Goal: Information Seeking & Learning: Learn about a topic

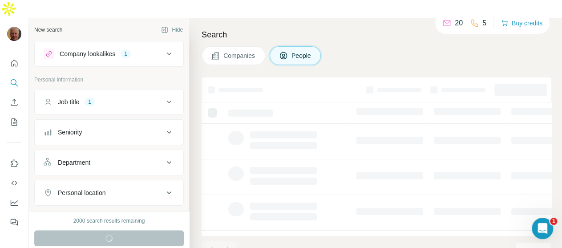
click at [310, 46] on button "People" at bounding box center [296, 55] width 52 height 19
click at [301, 51] on span "People" at bounding box center [301, 55] width 20 height 9
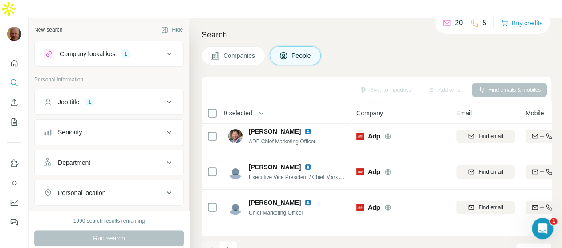
scroll to position [41, 0]
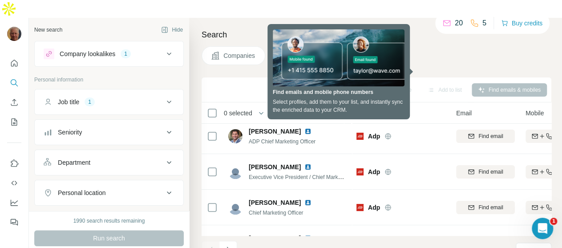
click at [432, 46] on div "Companies People" at bounding box center [376, 55] width 350 height 19
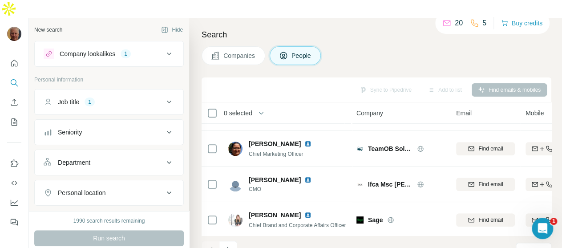
scroll to position [243, 0]
click at [241, 51] on span "Companies" at bounding box center [239, 55] width 32 height 9
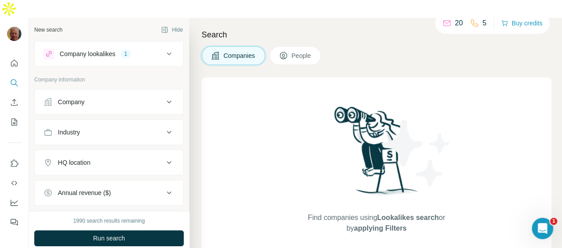
click at [164, 97] on icon at bounding box center [169, 102] width 11 height 11
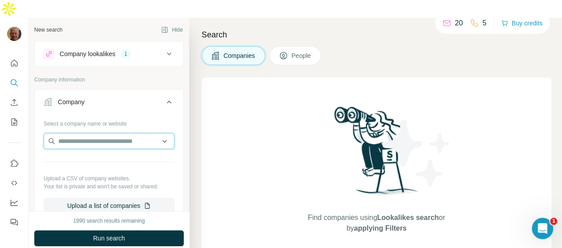
click at [160, 133] on input "text" at bounding box center [109, 141] width 131 height 16
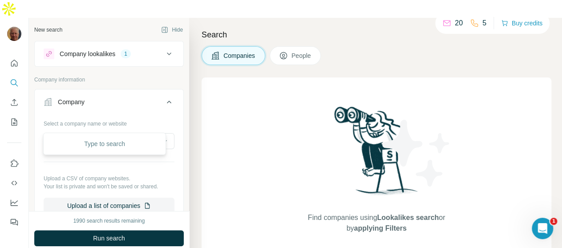
click at [253, 153] on div "Find companies using Lookalikes search or by applying Filters" at bounding box center [376, 168] width 350 height 183
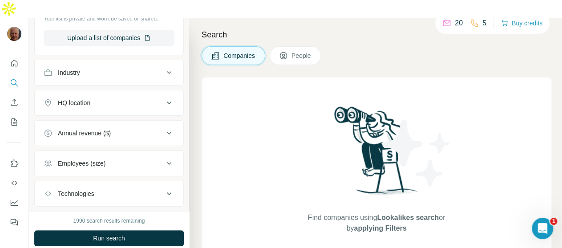
click at [154, 68] on div "Industry" at bounding box center [104, 72] width 120 height 9
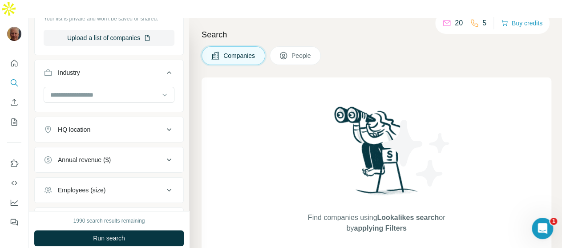
scroll to position [167, 0]
click at [134, 88] on div at bounding box center [104, 95] width 110 height 15
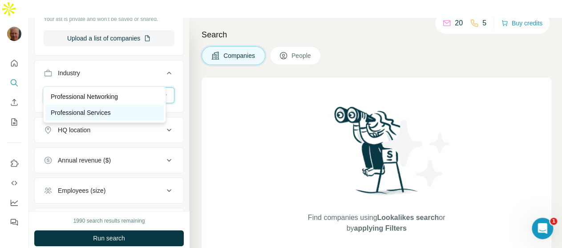
type input "**********"
click at [117, 113] on div "Professional Services" at bounding box center [105, 112] width 108 height 9
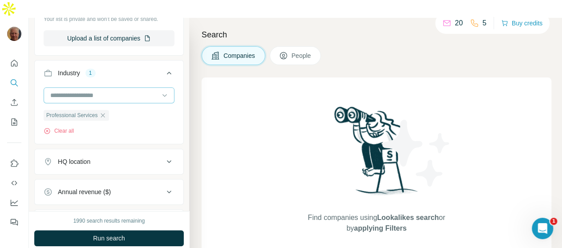
click at [105, 90] on input at bounding box center [104, 95] width 110 height 10
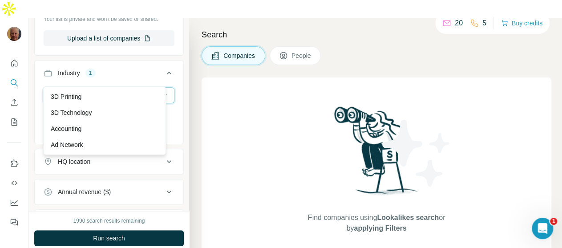
click at [105, 90] on input at bounding box center [104, 95] width 110 height 10
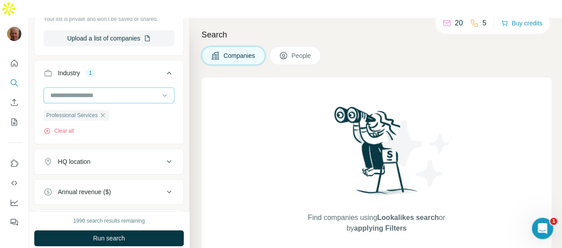
click at [108, 90] on input at bounding box center [104, 95] width 110 height 10
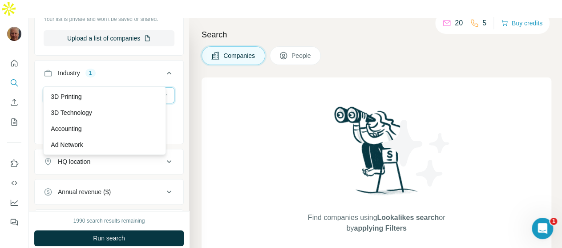
click at [112, 90] on input at bounding box center [104, 95] width 110 height 10
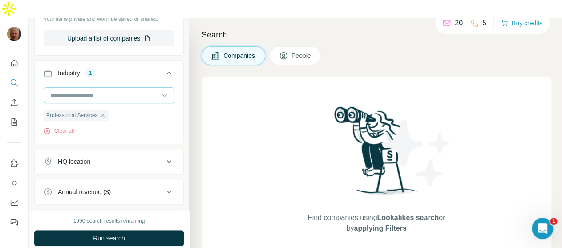
click at [113, 90] on input at bounding box center [104, 95] width 110 height 10
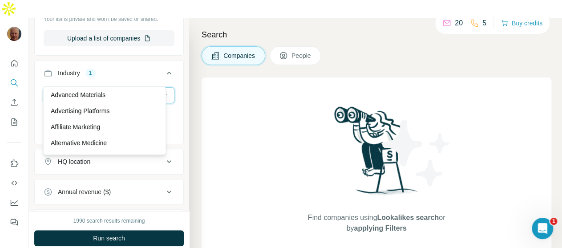
scroll to position [1, 0]
type input "*"
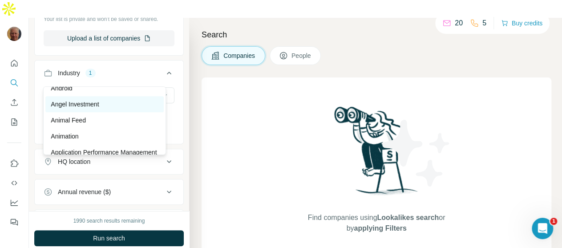
click at [114, 108] on div "Angel Investment" at bounding box center [105, 104] width 108 height 9
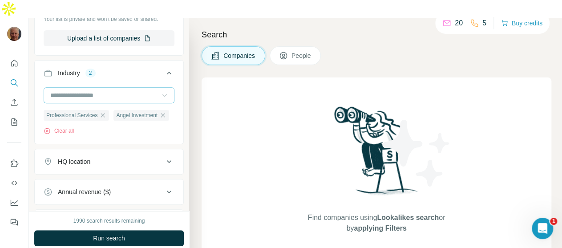
click at [160, 91] on icon at bounding box center [164, 95] width 9 height 9
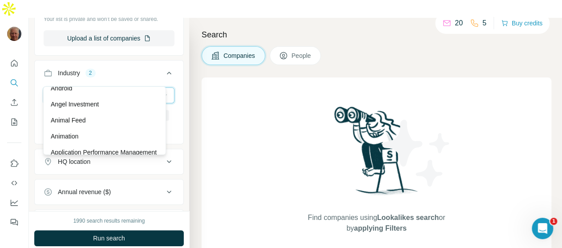
scroll to position [335, 0]
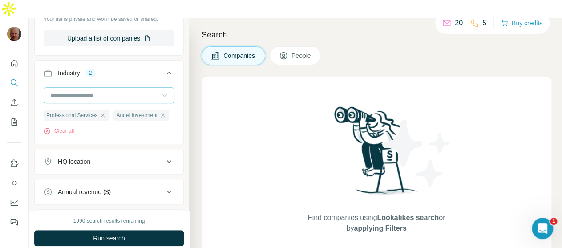
click at [177, 158] on div "New search Hide Company lookalikes 1 Company information Company Select a compa…" at bounding box center [109, 114] width 160 height 193
click at [109, 110] on div "Professional Services" at bounding box center [76, 115] width 65 height 11
click at [105, 113] on icon "button" at bounding box center [103, 115] width 4 height 4
click at [164, 156] on icon at bounding box center [169, 161] width 11 height 11
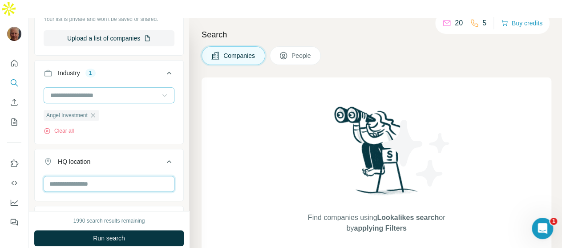
click at [137, 176] on input "text" at bounding box center [109, 184] width 131 height 16
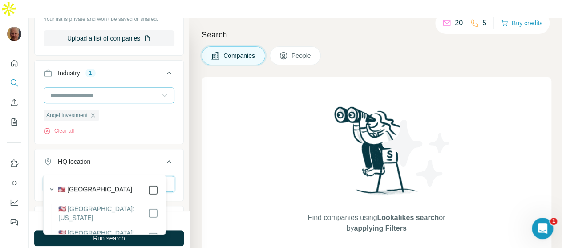
type input "********"
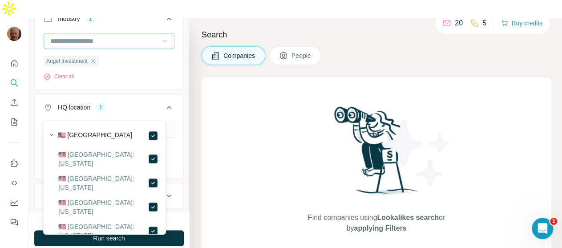
scroll to position [222, 0]
click at [216, 176] on div "Find companies using Lookalikes search or by applying Filters" at bounding box center [376, 168] width 350 height 183
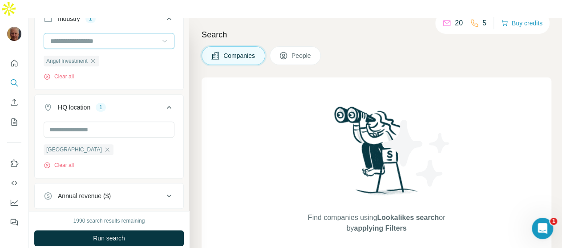
click at [104, 191] on div "Annual revenue ($)" at bounding box center [84, 195] width 53 height 9
click at [164, 190] on icon at bounding box center [169, 195] width 11 height 11
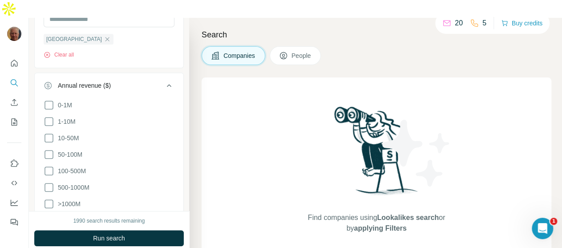
scroll to position [333, 0]
click at [47, 132] on icon at bounding box center [49, 137] width 11 height 11
click at [213, 199] on div "Find companies using Lookalikes search or by applying Filters" at bounding box center [376, 168] width 350 height 183
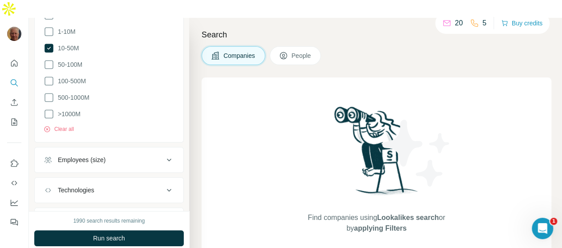
scroll to position [465, 0]
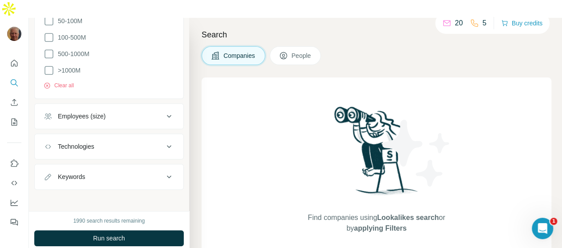
click at [164, 111] on icon at bounding box center [169, 116] width 11 height 11
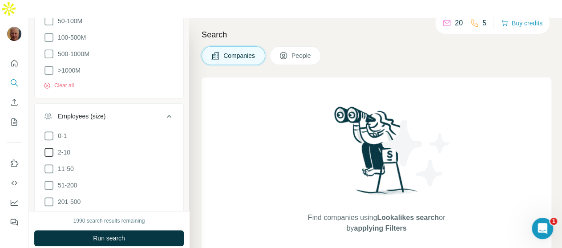
click at [48, 147] on icon at bounding box center [49, 152] width 11 height 11
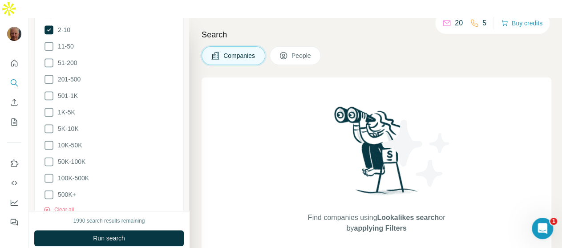
scroll to position [517, 0]
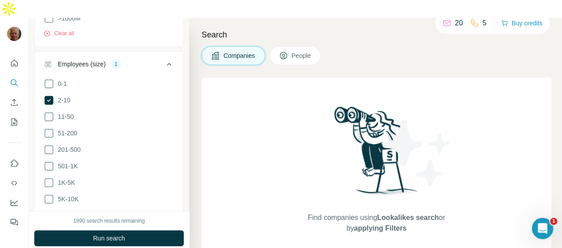
click at [201, 204] on div "Find companies using Lookalikes search or by applying Filters" at bounding box center [376, 168] width 350 height 183
click at [164, 59] on icon at bounding box center [169, 64] width 11 height 11
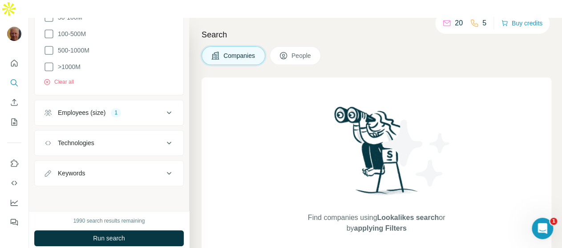
scroll to position [465, 0]
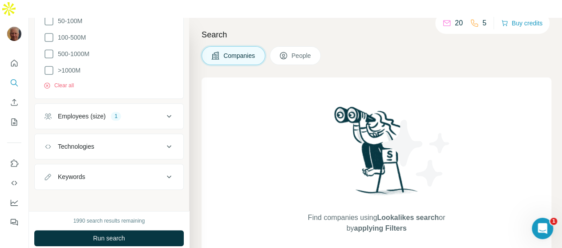
click at [164, 111] on icon at bounding box center [169, 116] width 11 height 11
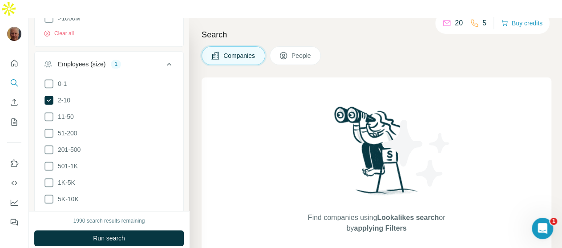
click at [158, 111] on li "11-50" at bounding box center [109, 116] width 131 height 11
click at [164, 59] on icon at bounding box center [169, 64] width 11 height 11
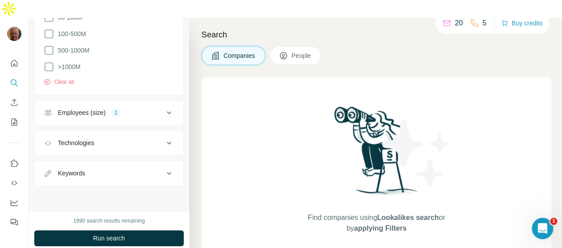
scroll to position [465, 0]
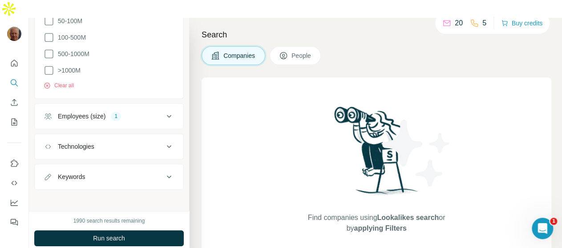
click at [167, 145] on icon at bounding box center [169, 146] width 4 height 3
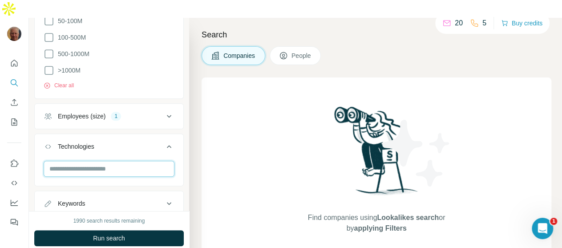
click at [141, 161] on input "text" at bounding box center [109, 169] width 131 height 16
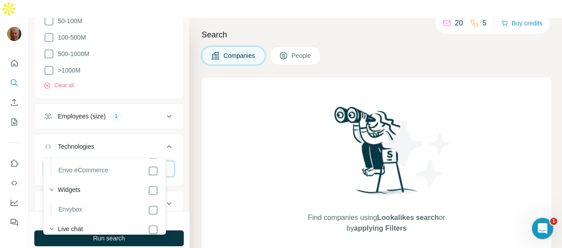
scroll to position [0, 0]
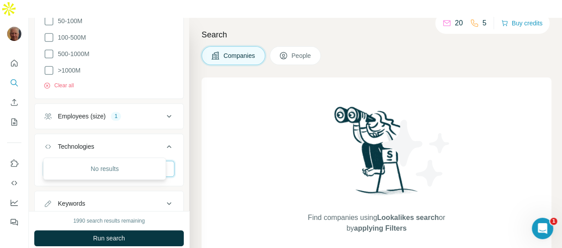
type input "*"
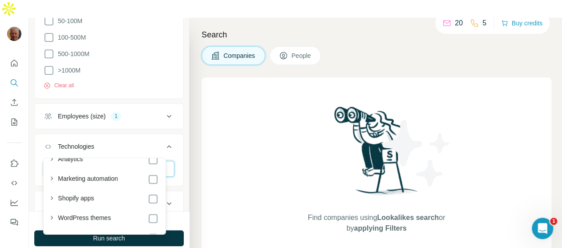
scroll to position [53, 0]
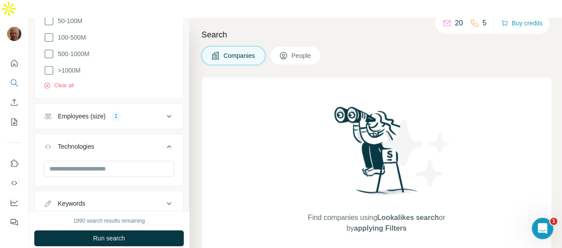
click at [242, 191] on div "Find companies using Lookalikes search or by applying Filters" at bounding box center [376, 168] width 350 height 183
click at [164, 198] on icon at bounding box center [169, 203] width 11 height 11
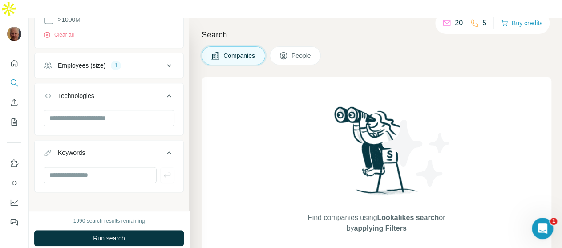
scroll to position [519, 0]
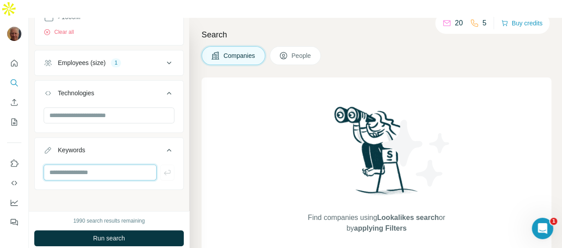
click at [95, 164] on input "text" at bounding box center [100, 172] width 113 height 16
type input "******"
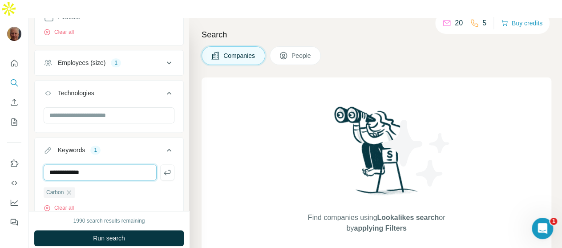
type input "**********"
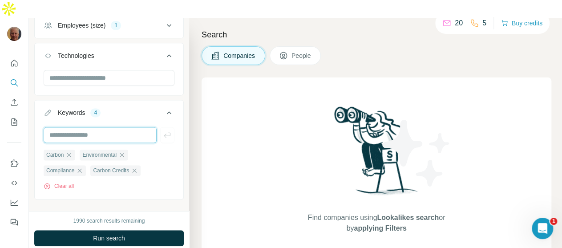
scroll to position [566, 0]
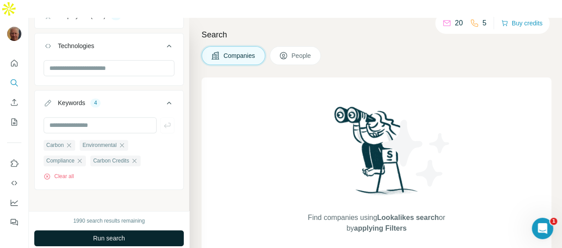
click at [125, 234] on span "Run search" at bounding box center [109, 238] width 32 height 9
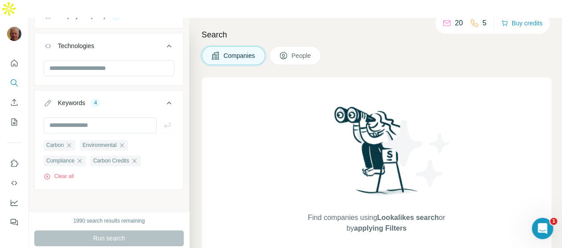
click at [97, 230] on div "Run search" at bounding box center [108, 238] width 149 height 16
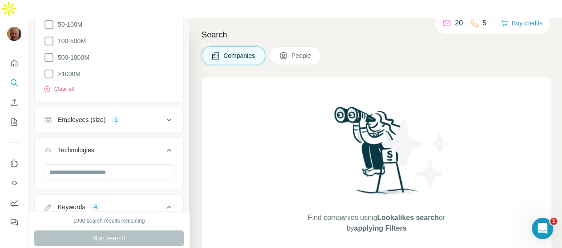
click at [66, 85] on button "Clear all" at bounding box center [59, 89] width 30 height 8
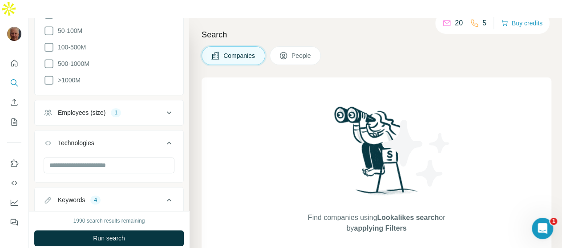
scroll to position [455, 0]
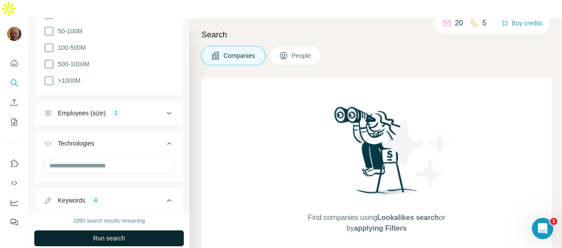
click at [120, 234] on span "Run search" at bounding box center [109, 238] width 32 height 9
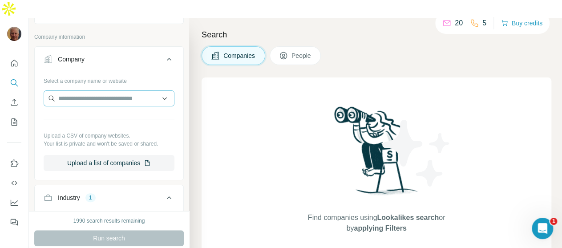
scroll to position [42, 0]
click at [157, 91] on input "text" at bounding box center [109, 99] width 131 height 16
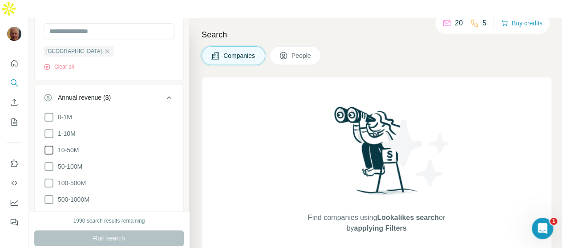
click at [48, 145] on icon at bounding box center [49, 150] width 11 height 11
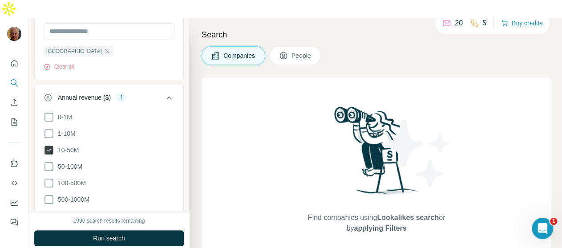
scroll to position [321, 0]
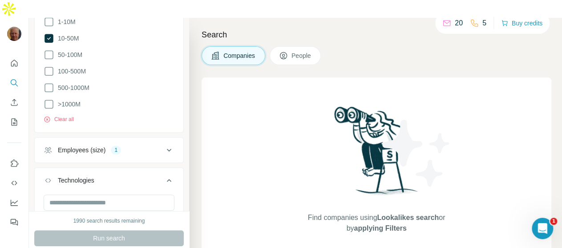
scroll to position [432, 0]
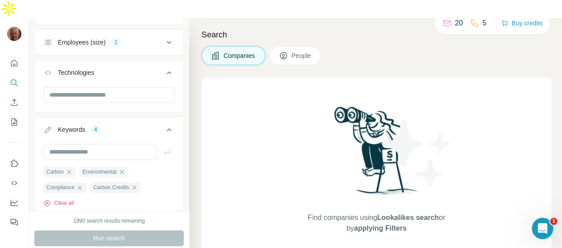
click at [63, 199] on button "Clear all" at bounding box center [59, 203] width 30 height 8
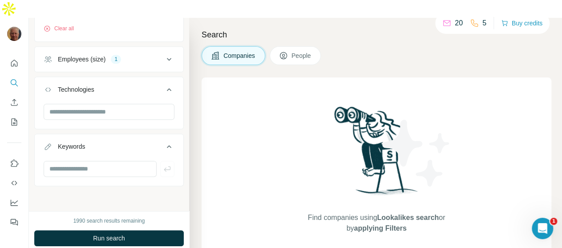
scroll to position [519, 0]
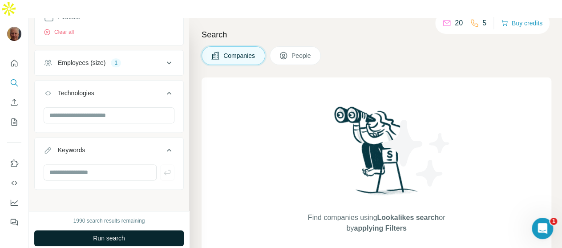
click at [94, 234] on span "Run search" at bounding box center [109, 238] width 32 height 9
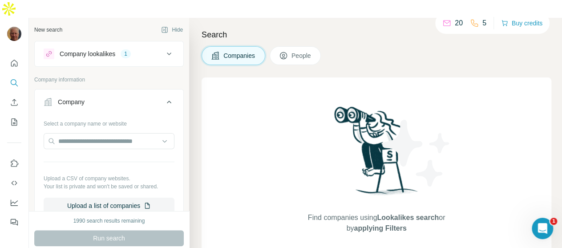
click at [110, 49] on div "Company lookalikes" at bounding box center [88, 53] width 56 height 9
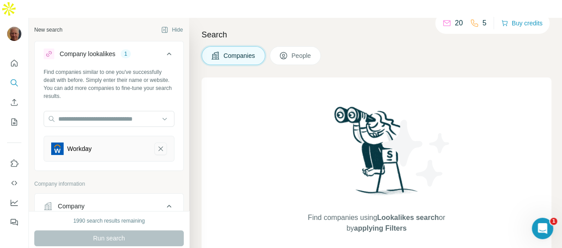
click at [157, 144] on icon "Workday-remove-button" at bounding box center [161, 148] width 8 height 9
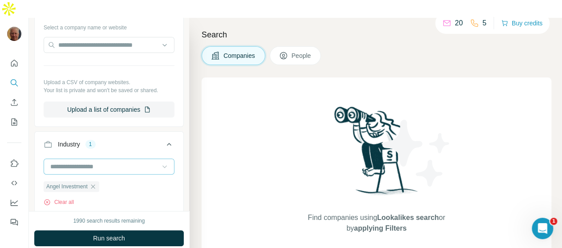
scroll to position [165, 0]
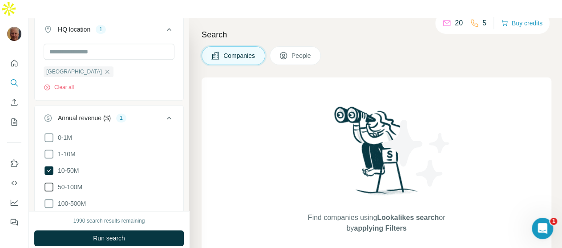
click at [49, 181] on icon at bounding box center [49, 186] width 11 height 11
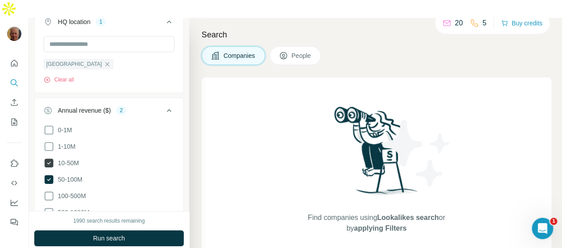
click at [48, 149] on ul "0-1M 1-10M 10-50M 50-100M 100-500M 500-1000M >1000M" at bounding box center [109, 180] width 131 height 110
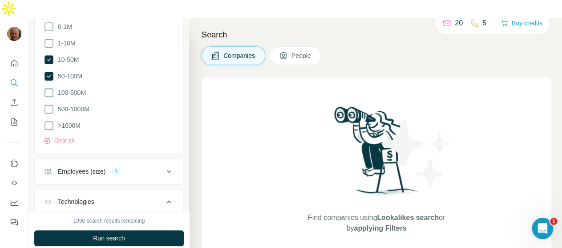
click at [137, 167] on div "Employees (size) 1" at bounding box center [104, 171] width 120 height 9
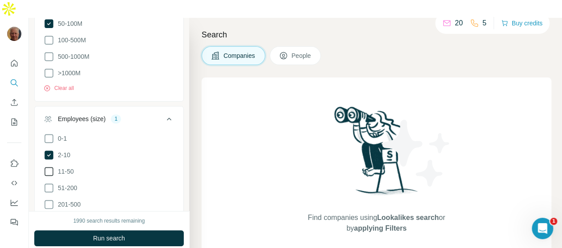
click at [49, 166] on icon at bounding box center [49, 171] width 11 height 11
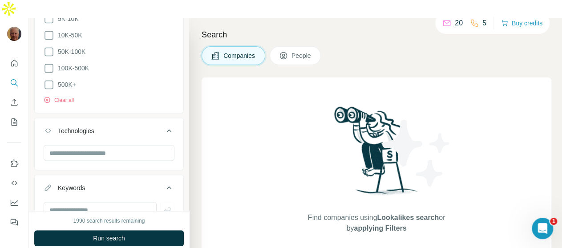
scroll to position [766, 0]
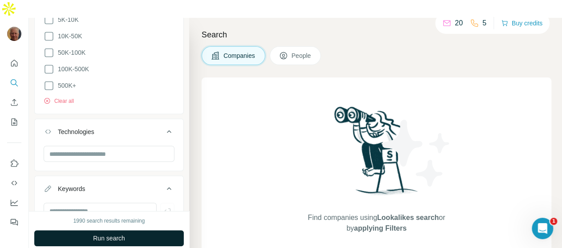
click at [130, 230] on button "Run search" at bounding box center [108, 238] width 149 height 16
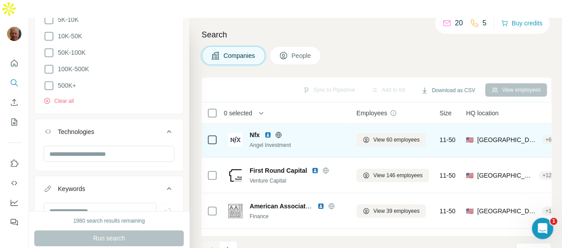
scroll to position [2, 0]
click at [390, 135] on span "View 60 employees" at bounding box center [396, 139] width 46 height 8
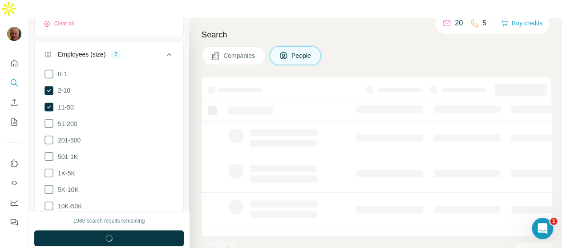
scroll to position [935, 0]
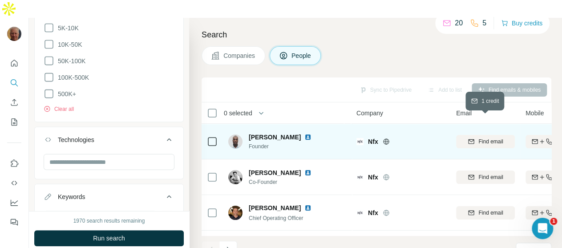
click at [487, 137] on span "Find email" at bounding box center [490, 141] width 24 height 8
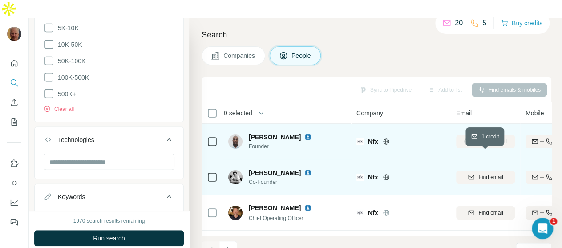
click at [482, 173] on span "Find email" at bounding box center [490, 177] width 24 height 8
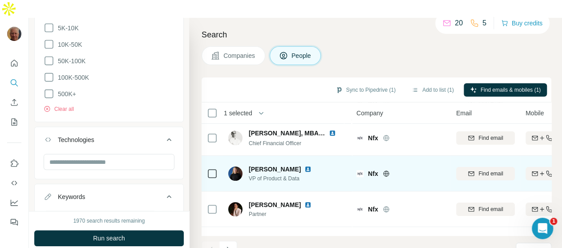
scroll to position [110, 0]
